Goal: Task Accomplishment & Management: Manage account settings

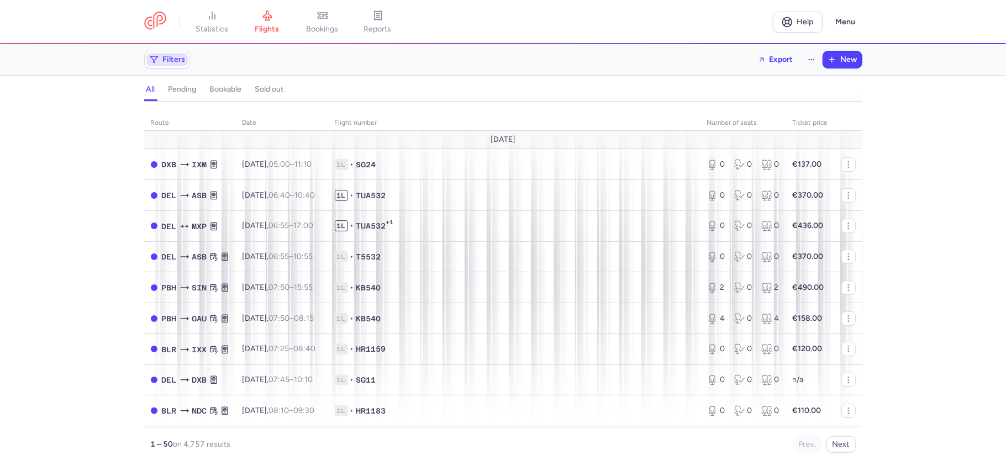
click at [176, 65] on span "Filters" at bounding box center [166, 59] width 41 height 13
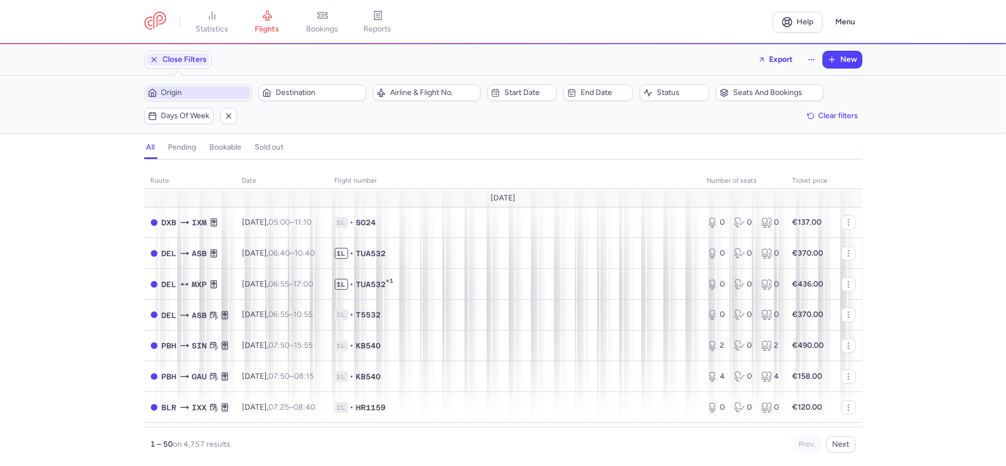
click at [188, 95] on span "Origin" at bounding box center [204, 92] width 87 height 9
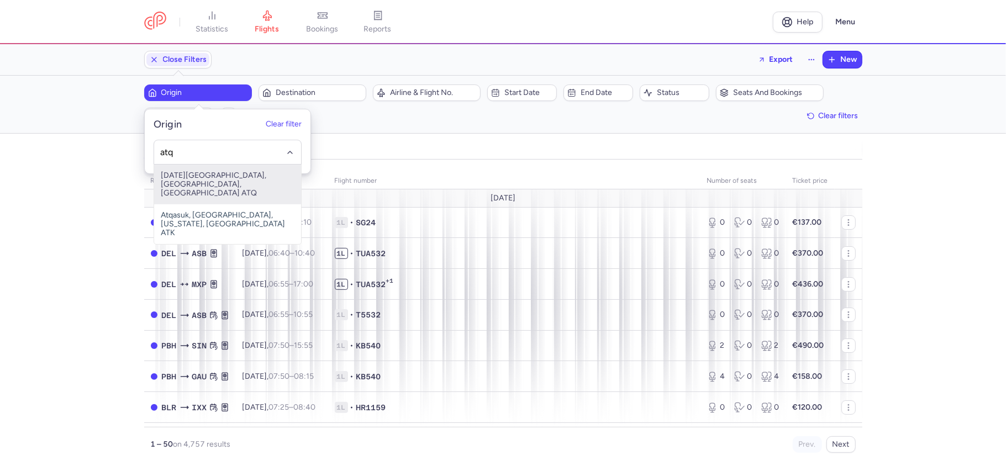
click at [224, 176] on span "[DATE][GEOGRAPHIC_DATA], [GEOGRAPHIC_DATA], [GEOGRAPHIC_DATA] ATQ" at bounding box center [227, 185] width 147 height 40
type input "atq"
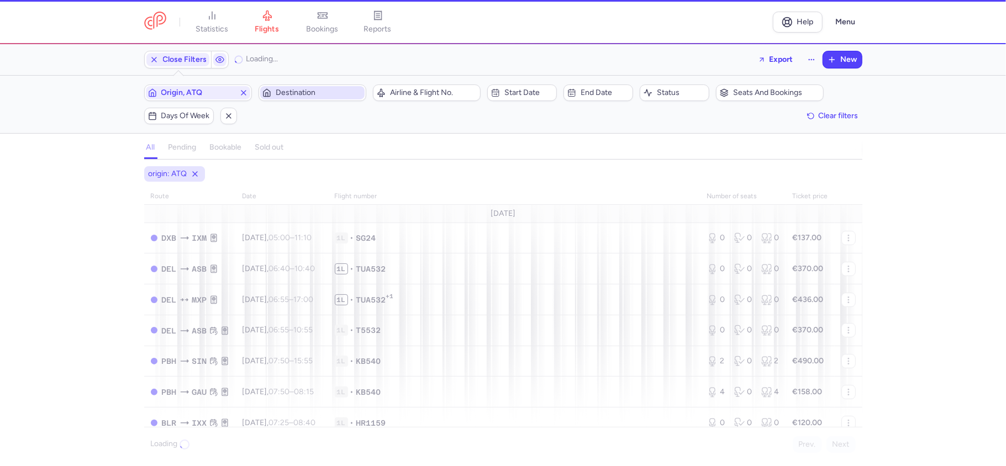
click at [315, 91] on span "Destination" at bounding box center [319, 92] width 87 height 9
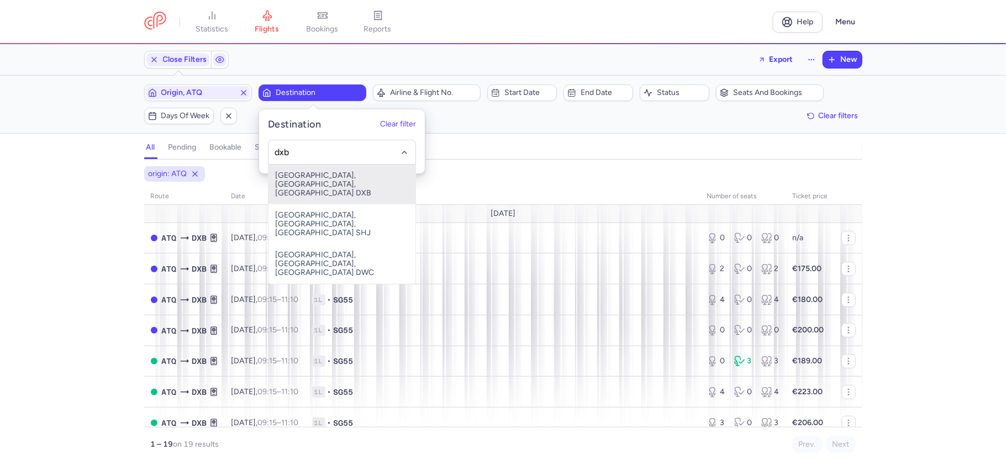
click at [318, 179] on span "[GEOGRAPHIC_DATA], [GEOGRAPHIC_DATA], [GEOGRAPHIC_DATA] DXB" at bounding box center [342, 185] width 147 height 40
type input "dxb"
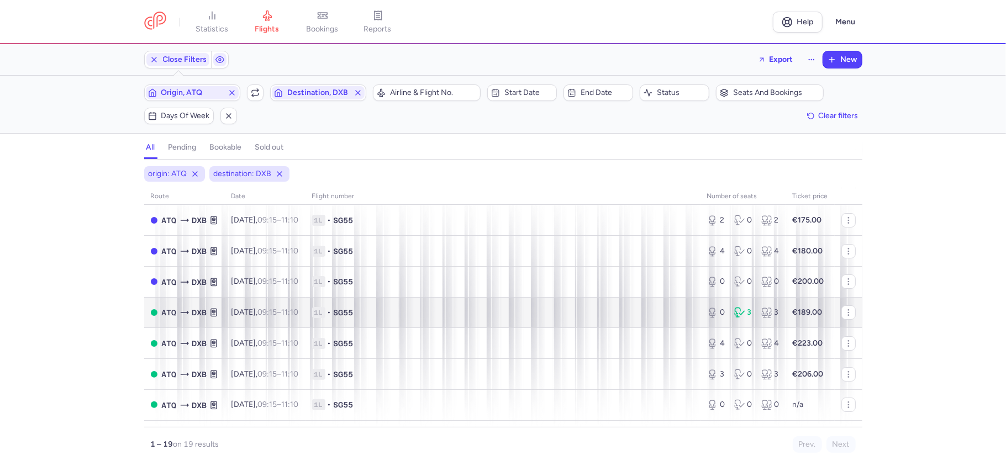
scroll to position [73, 0]
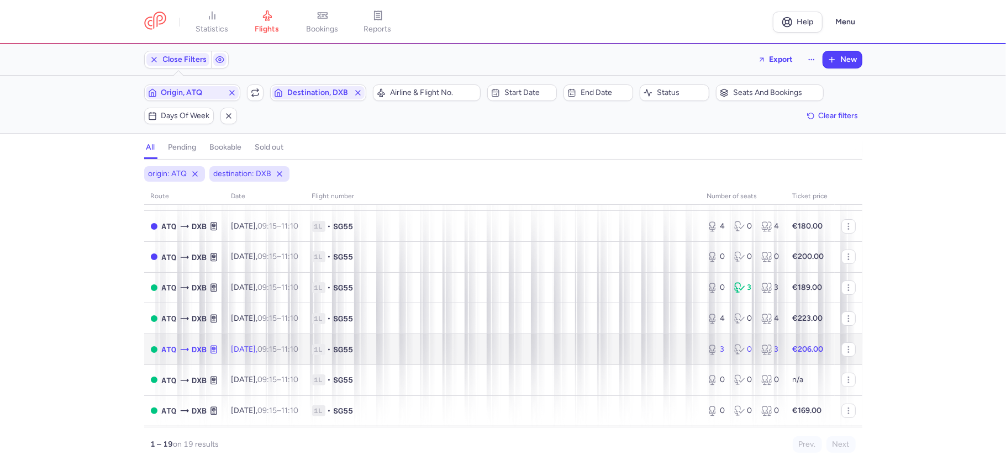
click at [734, 352] on icon at bounding box center [739, 349] width 11 height 11
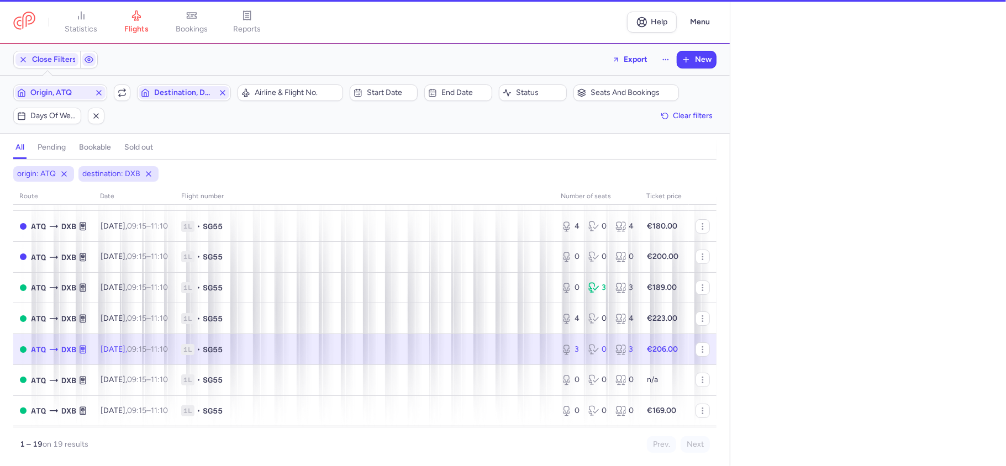
select select "days"
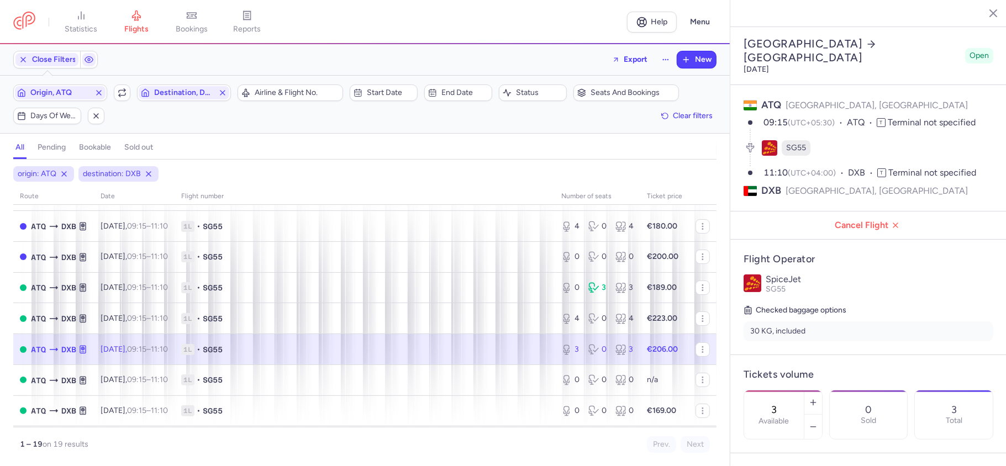
drag, startPoint x: 814, startPoint y: 370, endPoint x: 778, endPoint y: 371, distance: 36.0
click at [778, 391] on div "3 Available" at bounding box center [774, 415] width 60 height 49
click at [780, 453] on button "Save changes" at bounding box center [780, 445] width 73 height 24
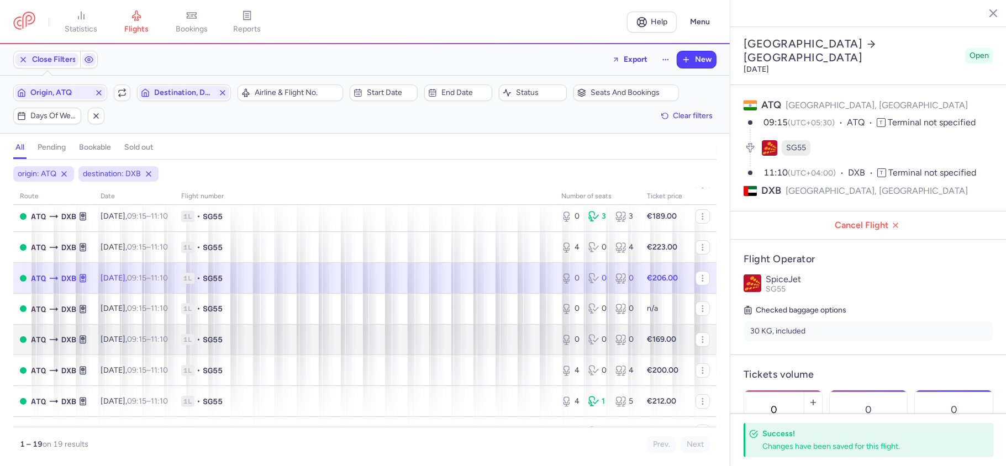
scroll to position [221, 0]
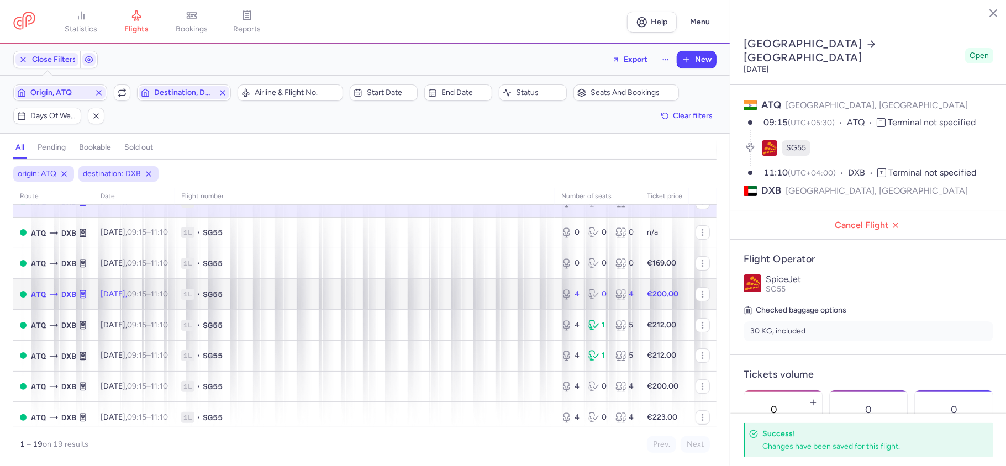
click at [601, 304] on div "4 0 4" at bounding box center [597, 295] width 81 height 20
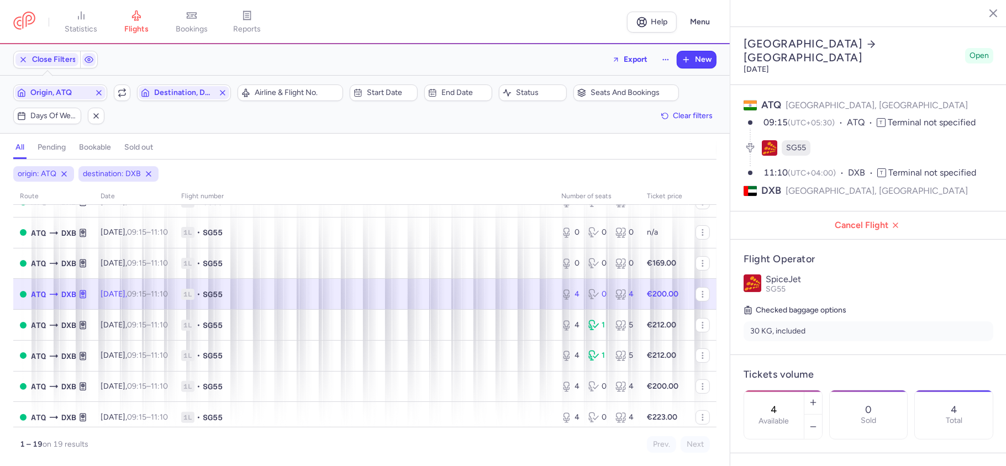
drag, startPoint x: 797, startPoint y: 372, endPoint x: 791, endPoint y: 376, distance: 6.7
click at [787, 404] on input "4" at bounding box center [774, 410] width 27 height 12
type input "0"
click at [785, 445] on span "Save changes" at bounding box center [780, 445] width 55 height 10
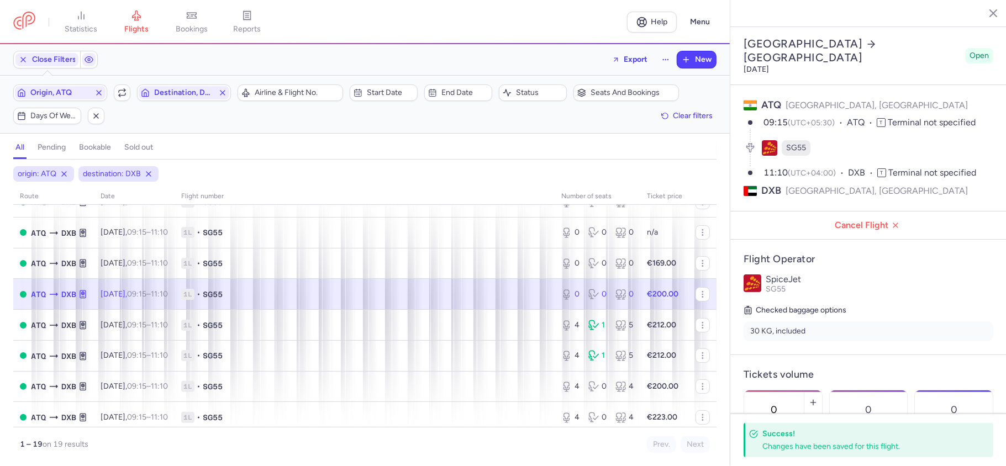
click at [989, 16] on icon "button" at bounding box center [985, 12] width 11 height 11
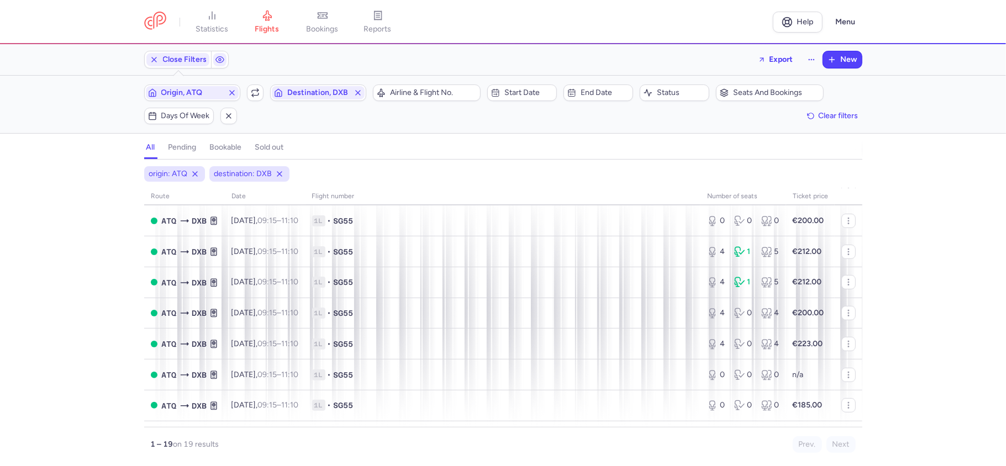
scroll to position [160, 0]
